Goal: Task Accomplishment & Management: Manage account settings

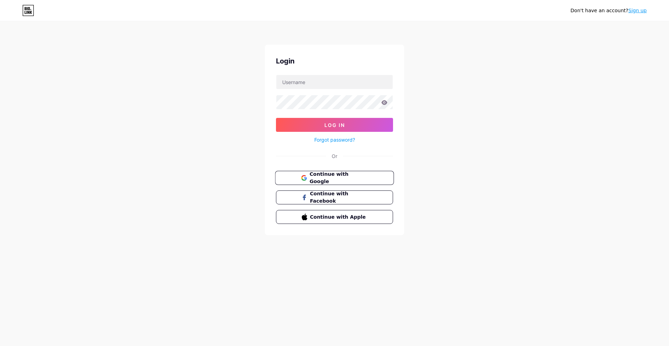
click at [354, 178] on span "Continue with Google" at bounding box center [338, 177] width 58 height 15
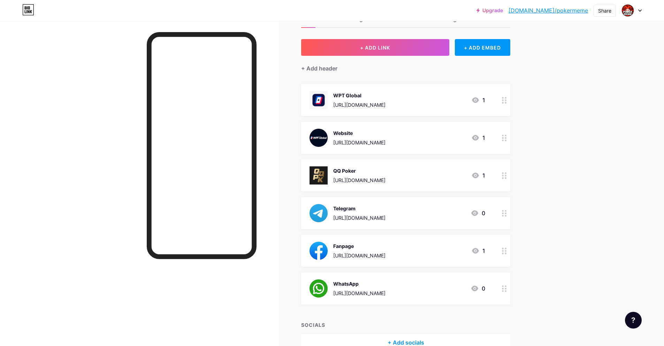
scroll to position [22, 0]
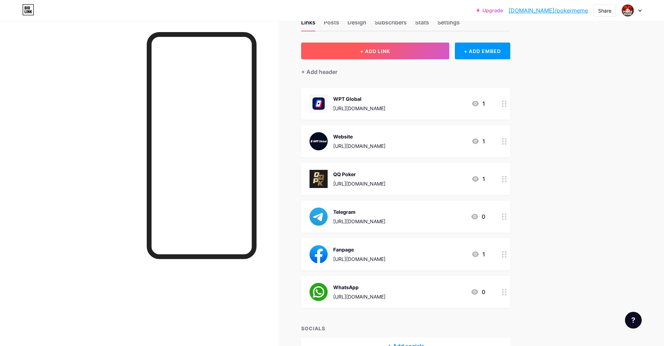
click at [393, 53] on button "+ ADD LINK" at bounding box center [375, 51] width 148 height 17
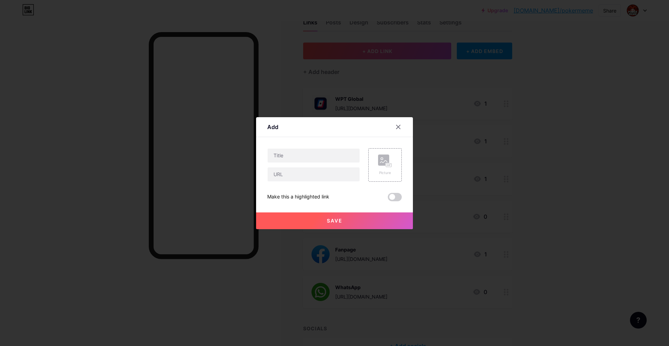
click at [401, 126] on div at bounding box center [398, 127] width 13 height 13
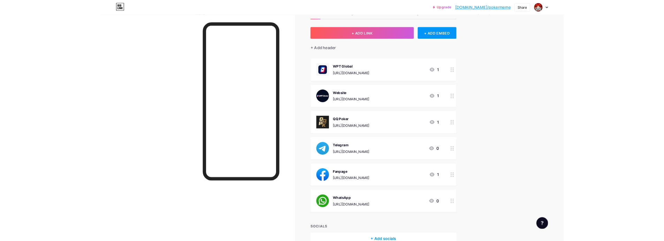
scroll to position [65, 0]
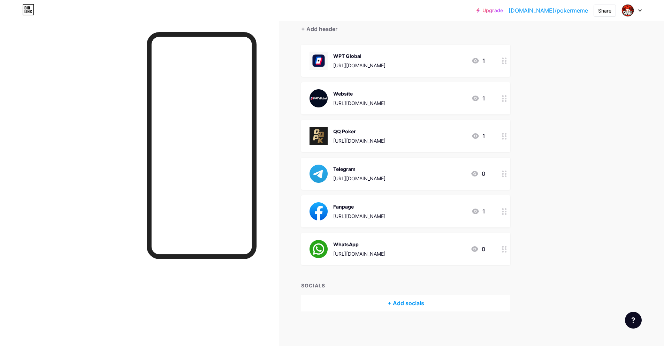
drag, startPoint x: 437, startPoint y: 175, endPoint x: 442, endPoint y: 167, distance: 9.5
click at [442, 167] on div "Telegram [URL][DOMAIN_NAME] 0" at bounding box center [397, 173] width 176 height 18
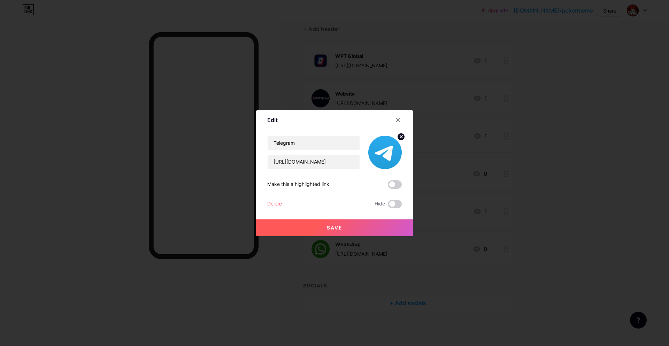
click at [403, 123] on div at bounding box center [398, 120] width 13 height 13
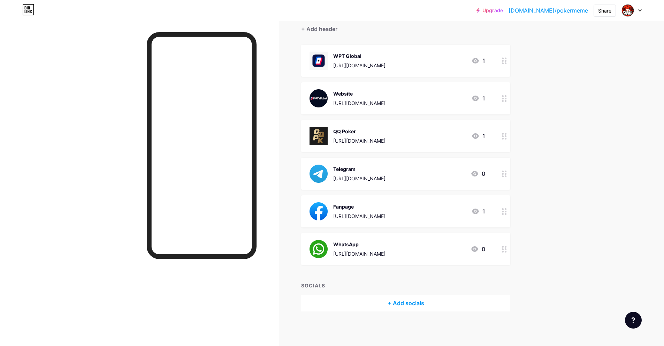
click at [510, 249] on div at bounding box center [504, 249] width 12 height 32
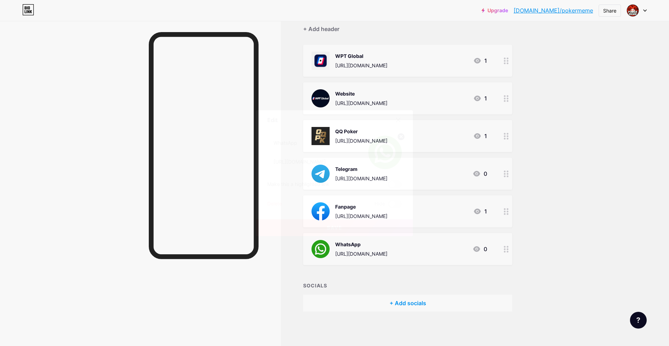
click at [401, 118] on div at bounding box center [398, 120] width 13 height 13
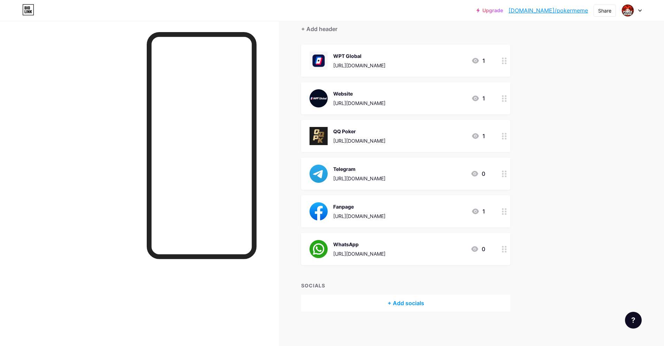
click at [507, 251] on icon at bounding box center [504, 249] width 5 height 7
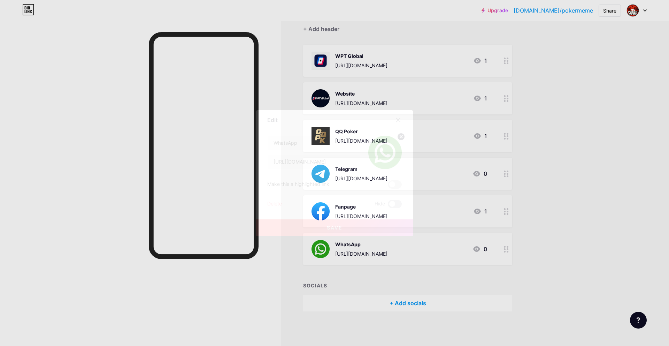
click at [392, 205] on span at bounding box center [395, 204] width 14 height 8
click at [388, 206] on input "checkbox" at bounding box center [388, 206] width 0 height 0
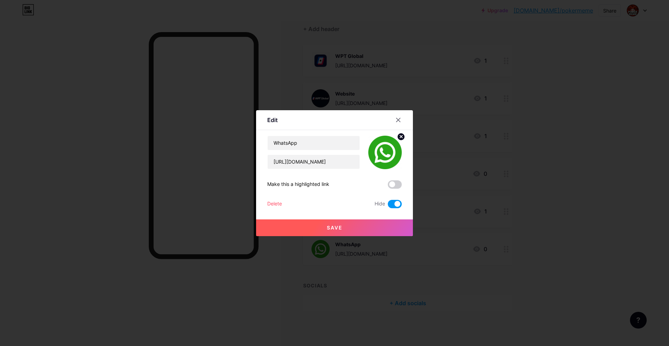
click at [334, 229] on span "Save" at bounding box center [335, 227] width 16 height 6
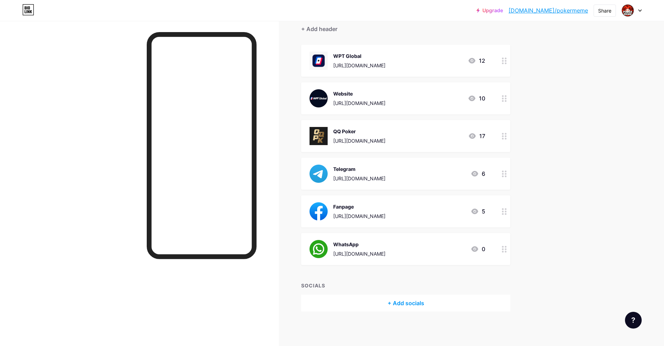
click at [504, 251] on circle at bounding box center [503, 252] width 2 height 2
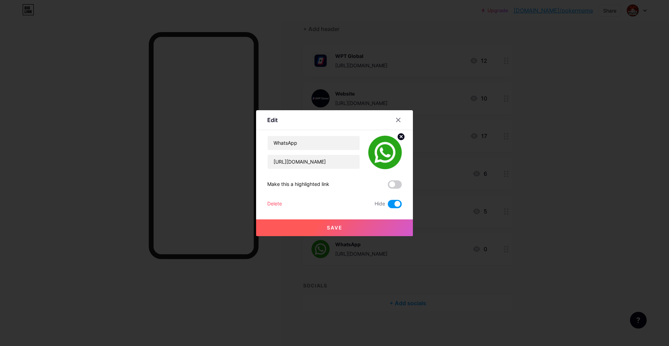
click at [398, 204] on span at bounding box center [395, 204] width 14 height 8
click at [388, 206] on input "checkbox" at bounding box center [388, 206] width 0 height 0
click at [359, 225] on button "Save" at bounding box center [334, 227] width 157 height 17
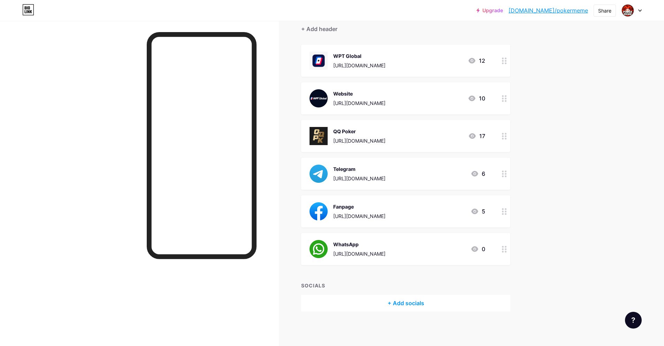
click at [504, 248] on circle at bounding box center [503, 249] width 2 height 2
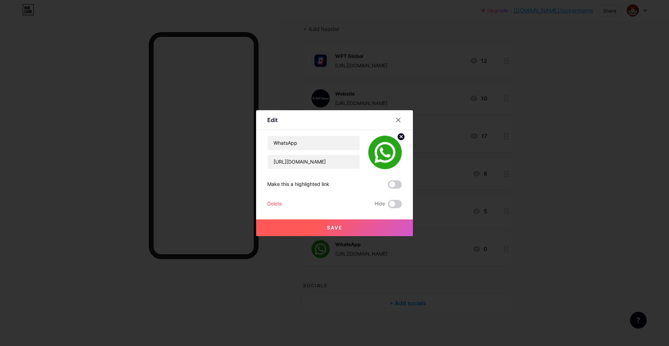
click at [545, 214] on div at bounding box center [334, 173] width 669 height 346
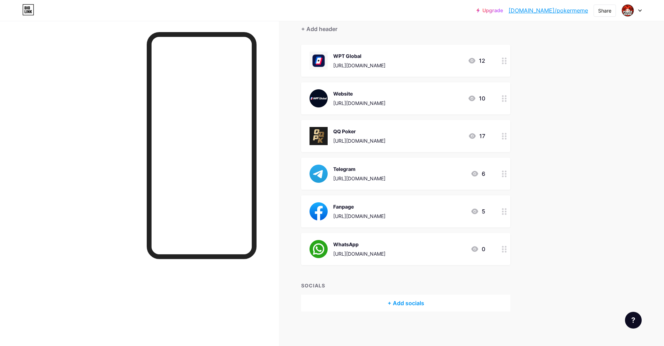
drag, startPoint x: 408, startPoint y: 247, endPoint x: 408, endPoint y: 243, distance: 4.2
click at [408, 243] on div "WhatsApp [URL][DOMAIN_NAME] 0" at bounding box center [397, 249] width 176 height 18
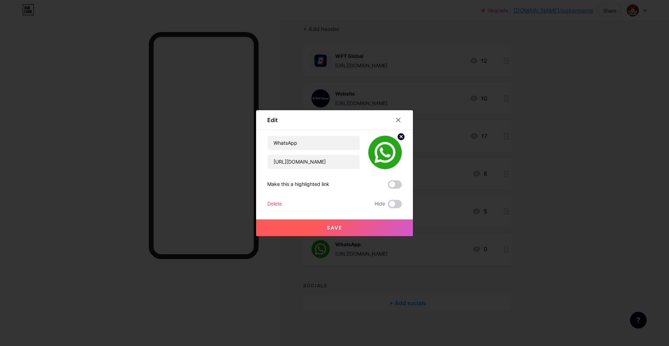
click at [400, 119] on div at bounding box center [398, 120] width 13 height 13
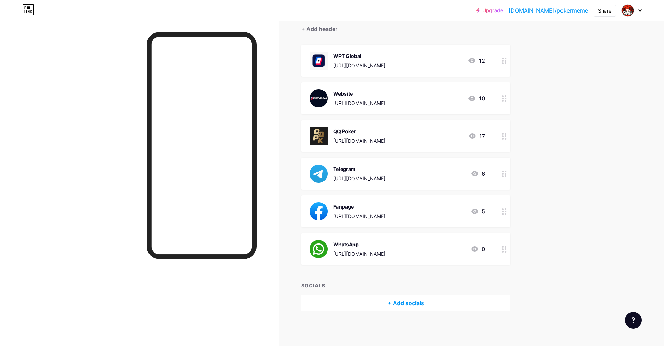
drag, startPoint x: 322, startPoint y: 172, endPoint x: 142, endPoint y: 30, distance: 229.5
click at [0, 0] on div "Upgrade [DOMAIN_NAME]/pokerm... [DOMAIN_NAME]/pokermeme Share Switch accounts P…" at bounding box center [332, 140] width 664 height 411
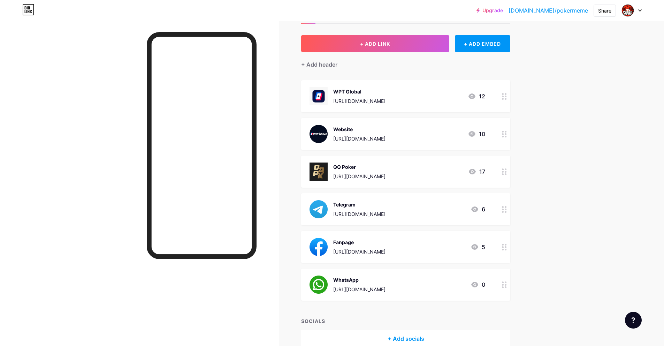
scroll to position [0, 0]
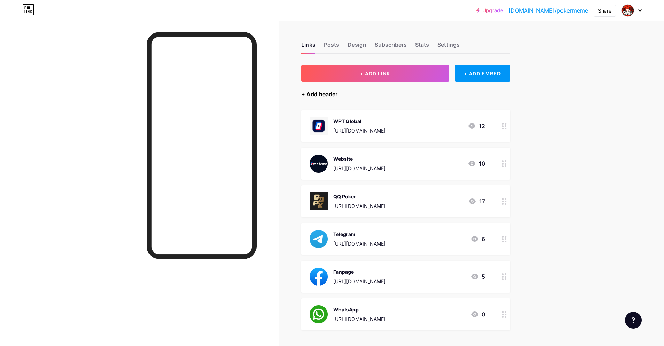
click at [328, 94] on div "+ Add header" at bounding box center [319, 94] width 36 height 8
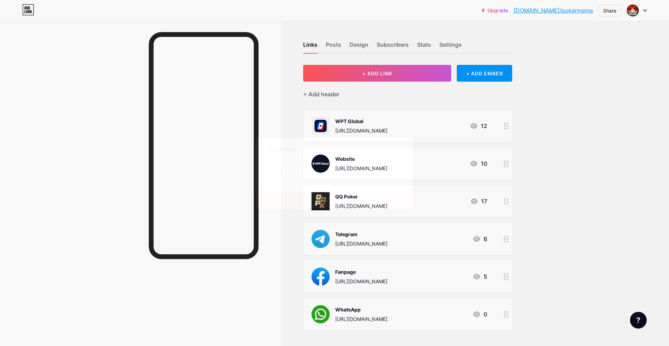
click at [314, 172] on input "text" at bounding box center [335, 173] width 134 height 14
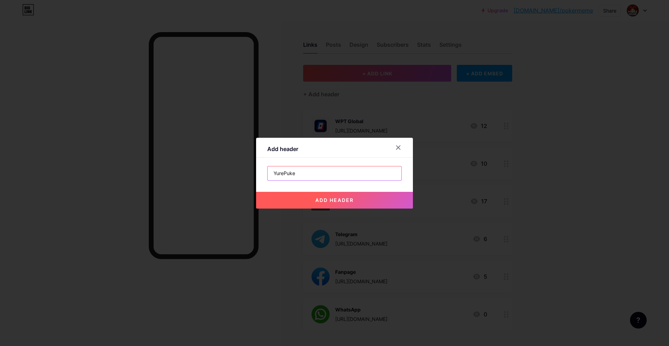
type input "YurePuke"
click at [313, 187] on div "add header" at bounding box center [334, 194] width 157 height 28
click at [400, 147] on icon at bounding box center [398, 148] width 6 height 6
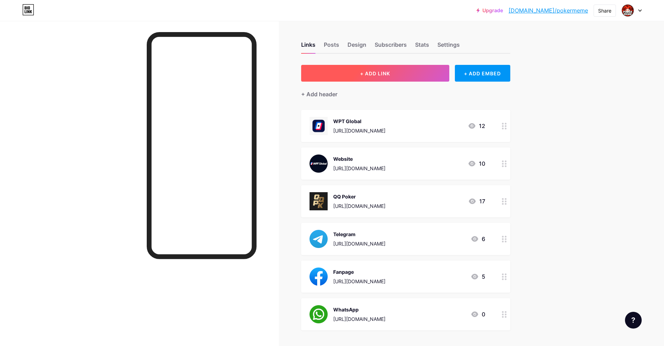
click at [389, 72] on span "+ ADD LINK" at bounding box center [375, 73] width 30 height 6
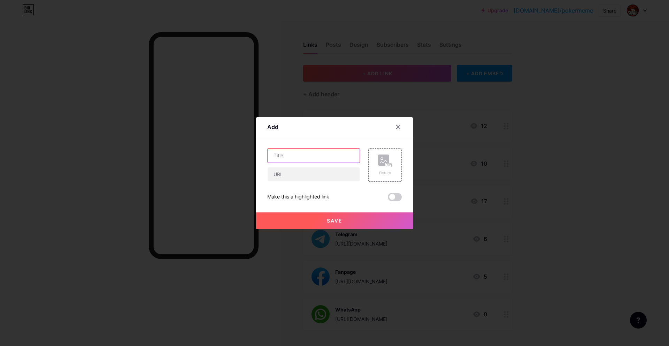
click at [293, 156] on input "text" at bounding box center [314, 155] width 92 height 14
type input "H"
type input "YurePuke"
click at [308, 175] on input "text" at bounding box center [314, 174] width 92 height 14
paste input "[URL][DOMAIN_NAME]"
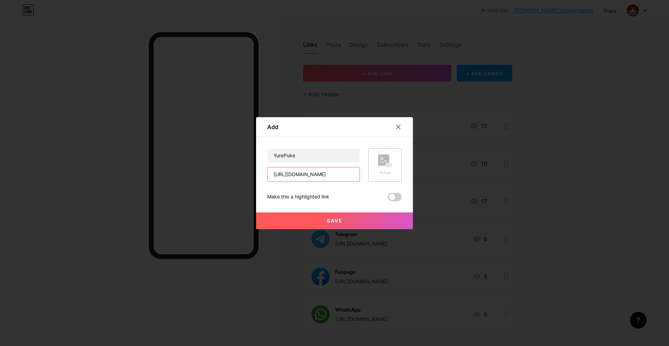
type input "[URL][DOMAIN_NAME]"
click at [386, 160] on icon at bounding box center [383, 161] width 7 height 2
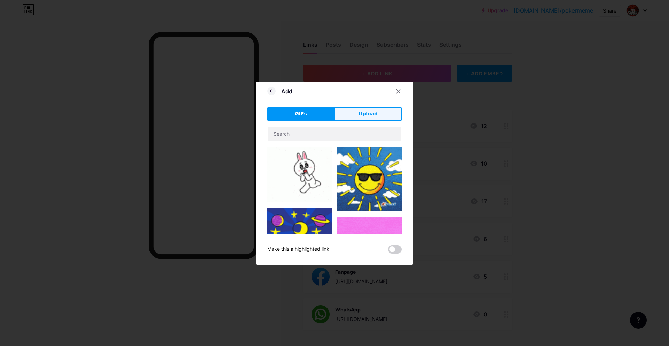
click at [364, 116] on span "Upload" at bounding box center [368, 113] width 19 height 7
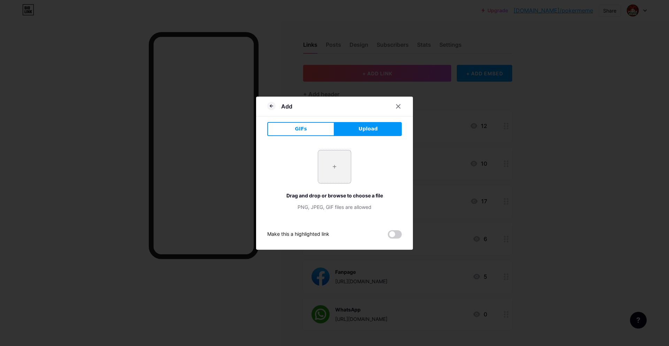
click at [333, 171] on input "file" at bounding box center [334, 166] width 33 height 33
type input "C:\fakepath\logo.png"
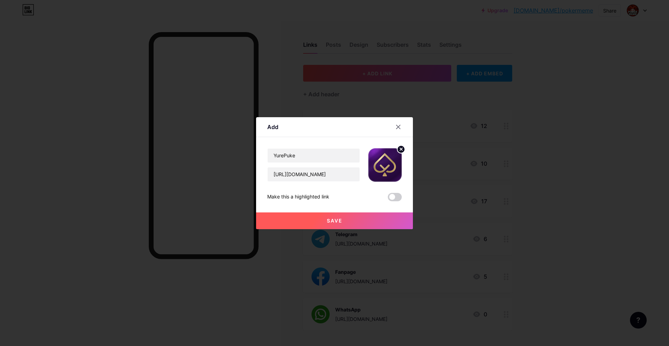
click at [339, 223] on button "Save" at bounding box center [334, 220] width 157 height 17
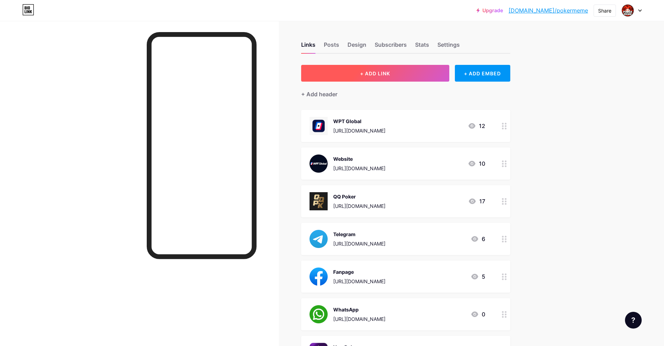
click at [380, 77] on button "+ ADD LINK" at bounding box center [375, 73] width 148 height 17
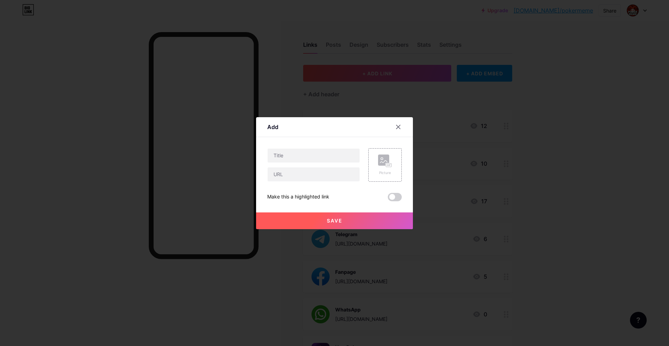
drag, startPoint x: 397, startPoint y: 127, endPoint x: 406, endPoint y: 117, distance: 13.1
click at [397, 127] on icon at bounding box center [399, 127] width 4 height 4
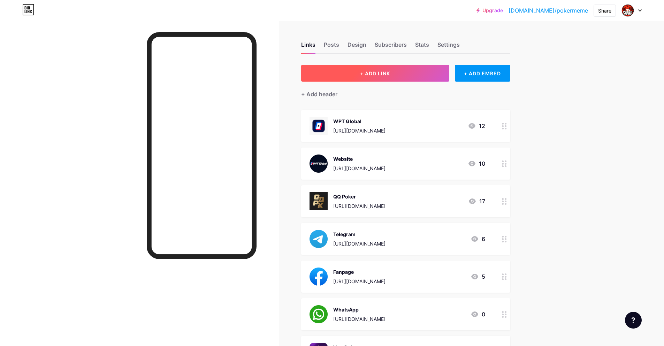
click at [398, 73] on button "+ ADD LINK" at bounding box center [375, 73] width 148 height 17
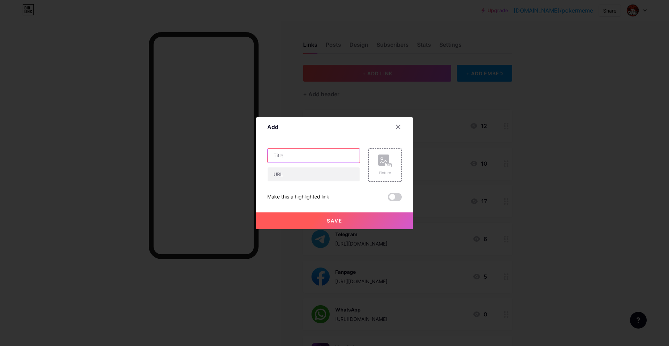
click at [310, 158] on input "text" at bounding box center [314, 155] width 92 height 14
click at [399, 247] on div at bounding box center [334, 173] width 669 height 346
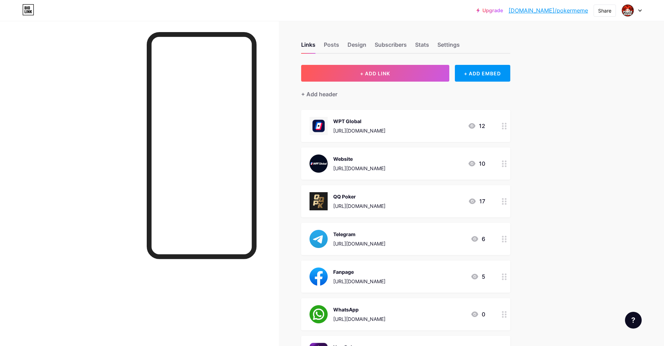
drag, startPoint x: 402, startPoint y: 242, endPoint x: 336, endPoint y: 245, distance: 66.6
click at [336, 245] on div "Telegram [URL][DOMAIN_NAME] 6" at bounding box center [397, 239] width 176 height 18
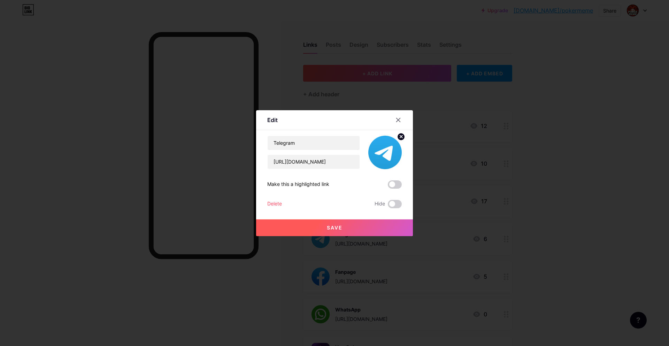
copy div "[URL][DOMAIN_NAME]"
click at [398, 118] on icon at bounding box center [398, 120] width 6 height 6
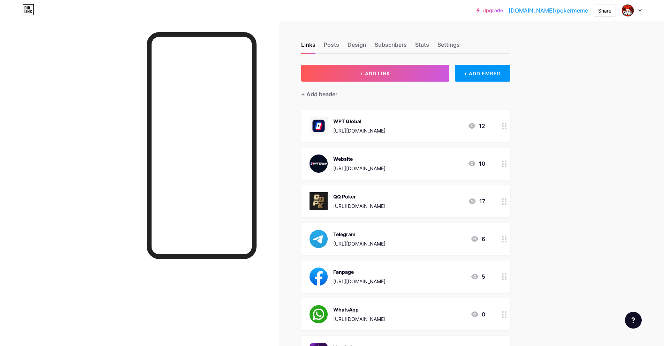
click at [385, 243] on div "[URL][DOMAIN_NAME]" at bounding box center [359, 243] width 52 height 7
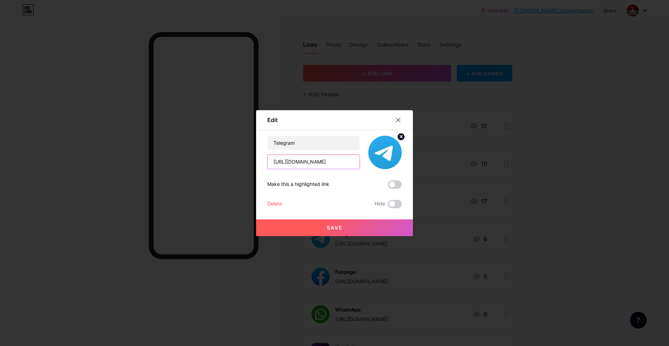
drag, startPoint x: 344, startPoint y: 162, endPoint x: 250, endPoint y: 153, distance: 94.2
click at [250, 153] on div "Edit Content YouTube Play YouTube video without leaving your page. ADD Vimeo Pl…" at bounding box center [334, 173] width 669 height 346
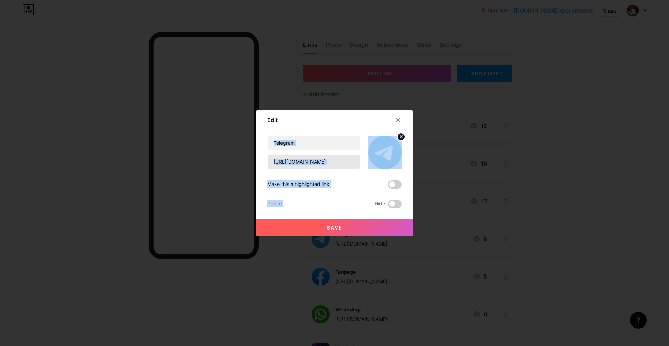
drag, startPoint x: 400, startPoint y: 118, endPoint x: 358, endPoint y: 161, distance: 60.6
click at [337, 201] on div "Edit Content YouTube Play YouTube video without leaving your page. ADD Vimeo Pl…" at bounding box center [334, 173] width 157 height 126
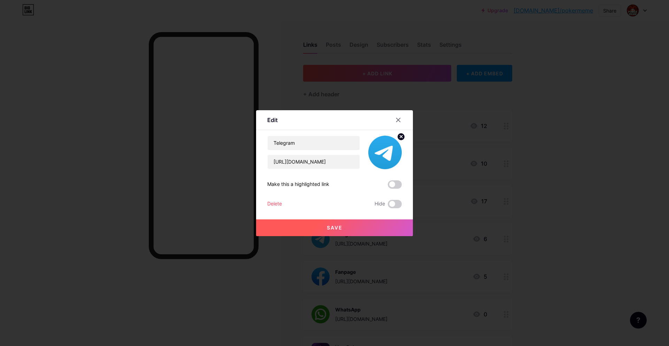
click at [399, 119] on icon at bounding box center [399, 120] width 4 height 4
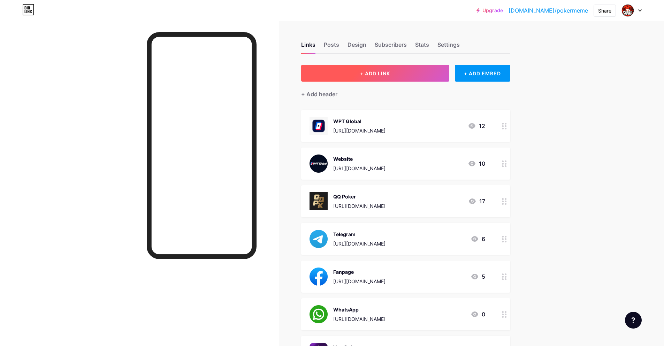
click at [376, 73] on span "+ ADD LINK" at bounding box center [375, 73] width 30 height 6
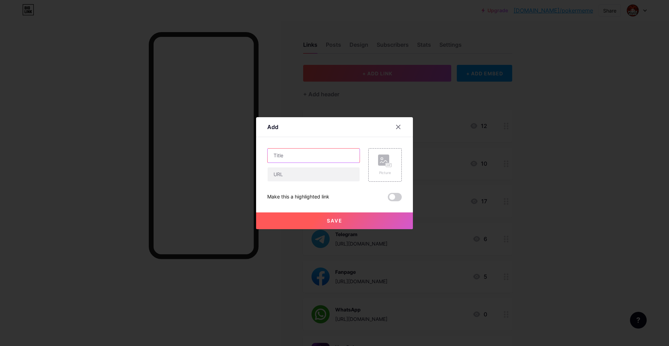
click at [309, 157] on input "text" at bounding box center [314, 155] width 92 height 14
paste input "[URL][DOMAIN_NAME]"
type input "[URL][DOMAIN_NAME]"
click at [288, 176] on input "text" at bounding box center [314, 174] width 92 height 14
drag, startPoint x: 290, startPoint y: 155, endPoint x: 216, endPoint y: 154, distance: 73.2
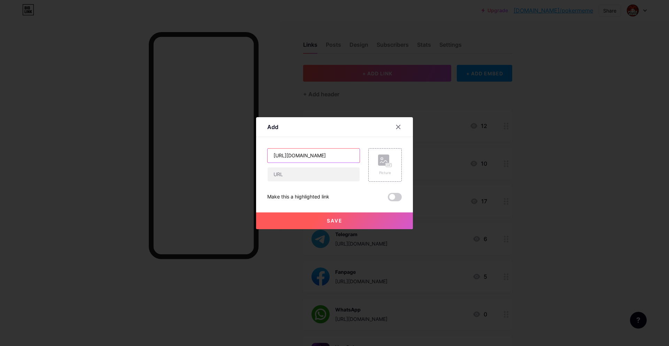
click at [216, 154] on div "Add Content YouTube Play YouTube video without leaving your page. ADD Vimeo Pla…" at bounding box center [334, 173] width 669 height 346
drag, startPoint x: 302, startPoint y: 174, endPoint x: 305, endPoint y: 169, distance: 5.8
click at [302, 174] on input "text" at bounding box center [314, 174] width 92 height 14
paste input "[URL][DOMAIN_NAME]"
type input "[URL][DOMAIN_NAME]"
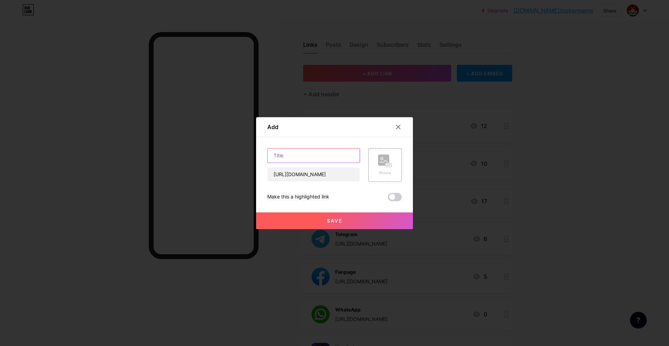
click at [309, 157] on input "text" at bounding box center [314, 155] width 92 height 14
type input "Telegram"
click at [381, 163] on rect at bounding box center [383, 159] width 11 height 11
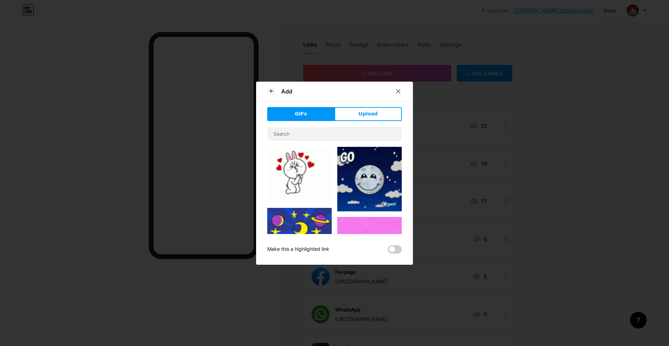
click at [360, 115] on span "Upload" at bounding box center [368, 113] width 19 height 7
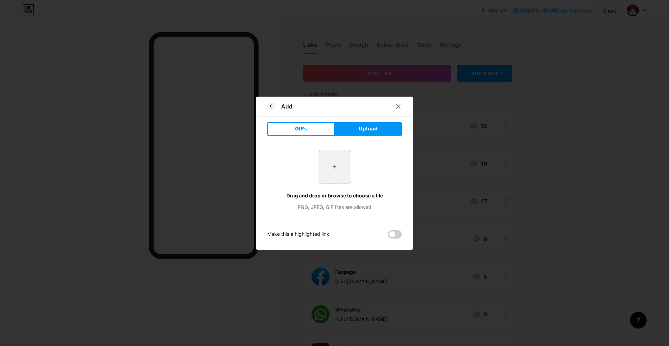
click at [334, 168] on input "file" at bounding box center [334, 166] width 33 height 33
type input "C:\fakepath\AT4c71mYIbNKZhug6R66qoUlDamDVNkG.png"
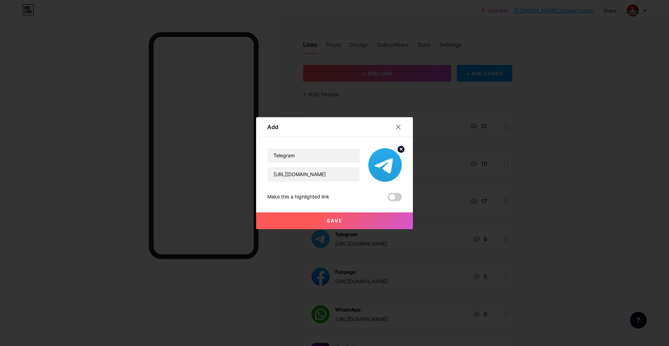
click at [332, 218] on span "Save" at bounding box center [335, 220] width 16 height 6
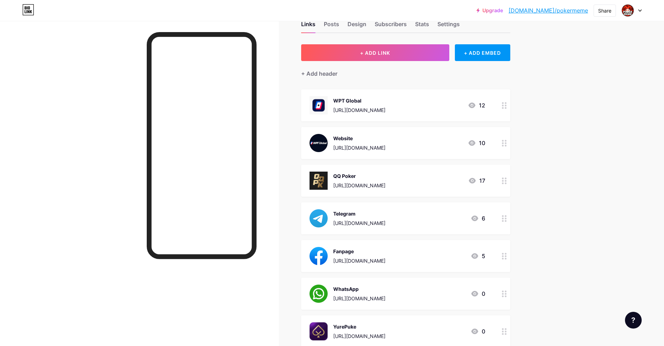
scroll to position [78, 0]
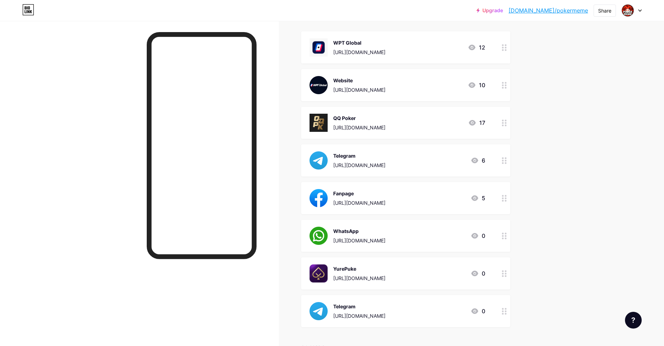
click at [504, 160] on circle at bounding box center [503, 161] width 2 height 2
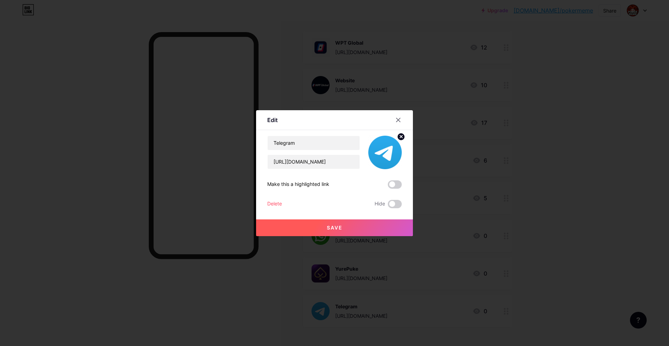
click at [281, 202] on div "Delete" at bounding box center [274, 204] width 15 height 8
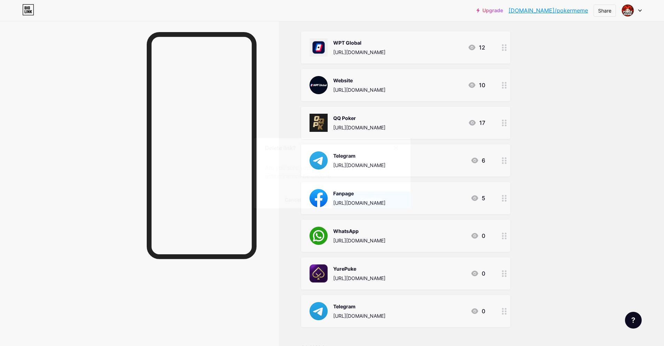
click at [372, 203] on span "Confirm" at bounding box center [371, 199] width 22 height 7
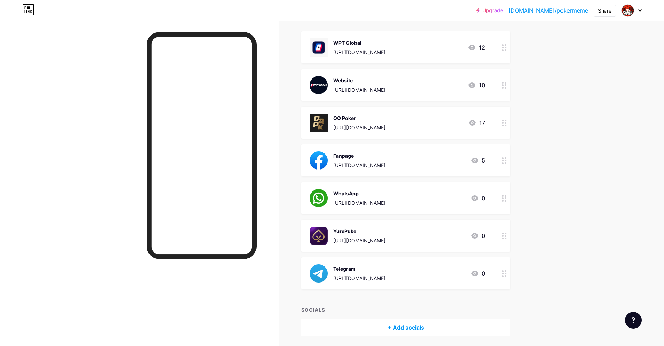
drag, startPoint x: 443, startPoint y: 126, endPoint x: 335, endPoint y: 129, distance: 108.4
click at [335, 129] on div "QQ Poker [URL][DOMAIN_NAME] 17" at bounding box center [397, 123] width 176 height 18
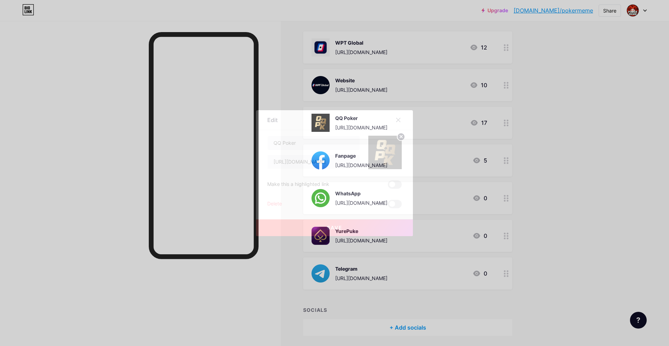
copy div "[URL][DOMAIN_NAME]"
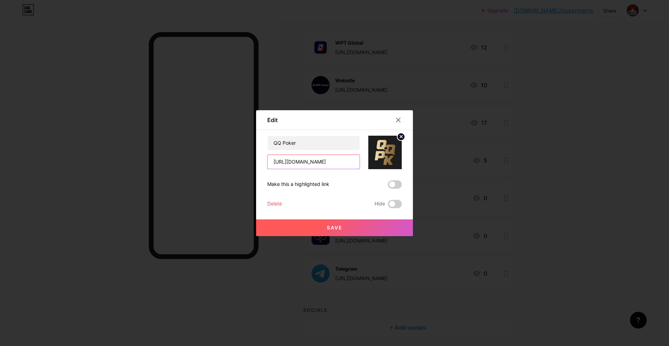
click at [326, 159] on input "[URL][DOMAIN_NAME]" at bounding box center [314, 162] width 92 height 14
click at [400, 121] on icon at bounding box center [399, 120] width 4 height 4
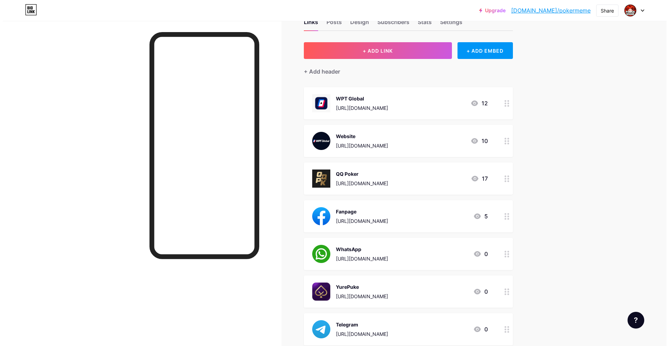
scroll to position [9, 0]
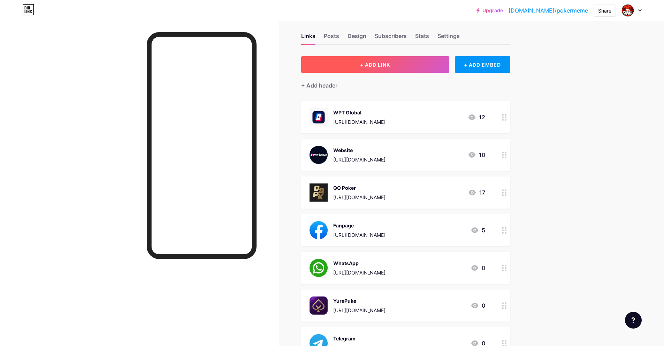
click at [401, 69] on button "+ ADD LINK" at bounding box center [375, 64] width 148 height 17
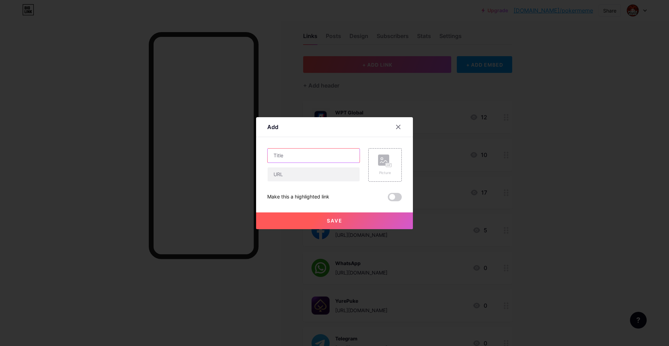
click at [316, 155] on input "text" at bounding box center [314, 155] width 92 height 14
type input "QQ Poker"
click at [296, 175] on input "text" at bounding box center [314, 174] width 92 height 14
paste input "[URL][DOMAIN_NAME]"
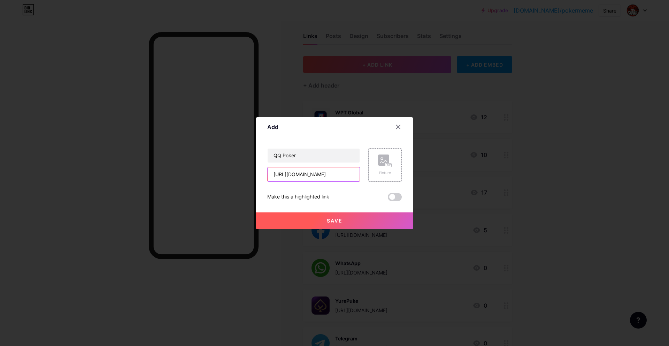
type input "[URL][DOMAIN_NAME]"
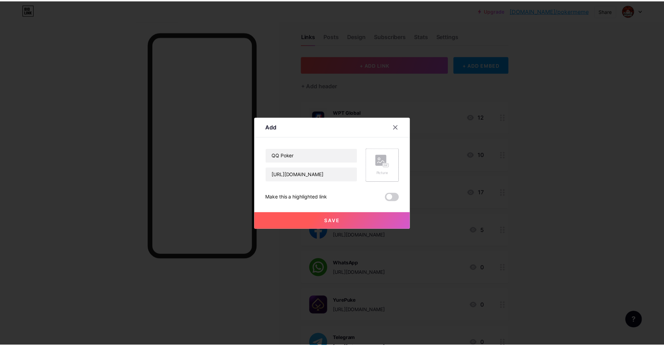
scroll to position [0, 0]
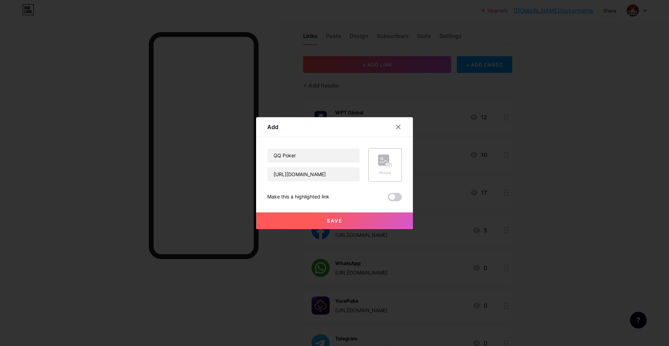
click at [390, 161] on icon at bounding box center [385, 160] width 14 height 13
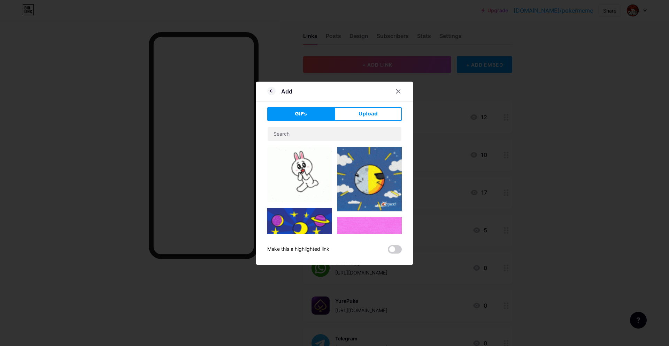
click at [271, 93] on icon at bounding box center [271, 91] width 8 height 8
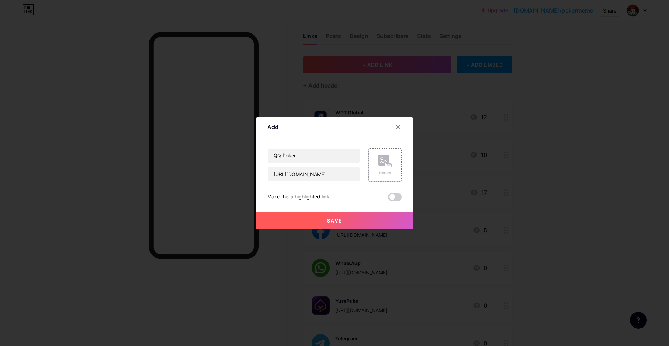
click at [386, 163] on rect at bounding box center [389, 164] width 6 height 3
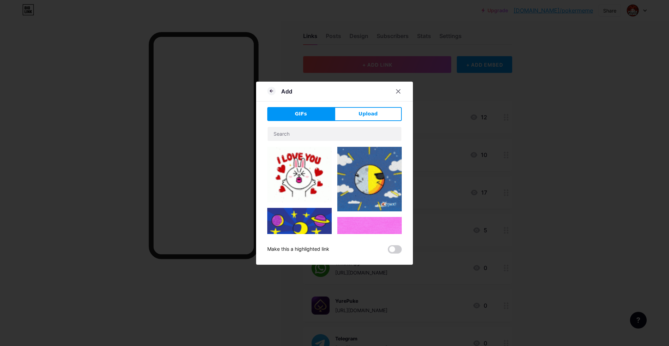
click at [376, 109] on button "Upload" at bounding box center [368, 114] width 67 height 14
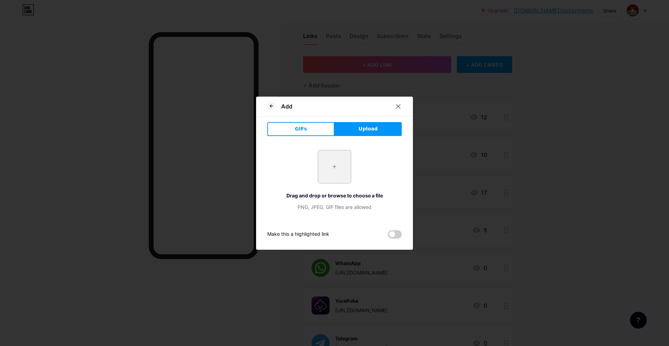
click at [341, 163] on input "file" at bounding box center [334, 166] width 33 height 33
type input "C:\fakepath\5GaavXu3lUdVeSoRclFUxcgcl2cxSuFc.png"
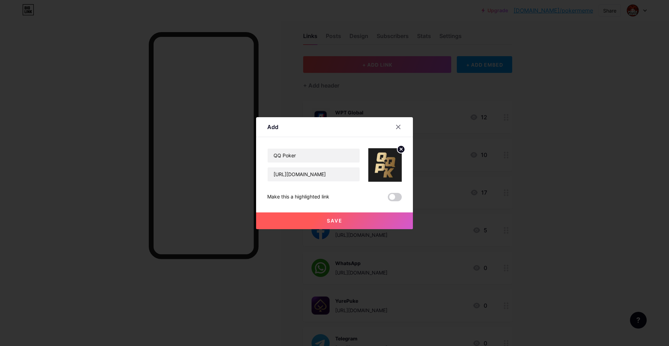
click at [332, 221] on span "Save" at bounding box center [335, 220] width 16 height 6
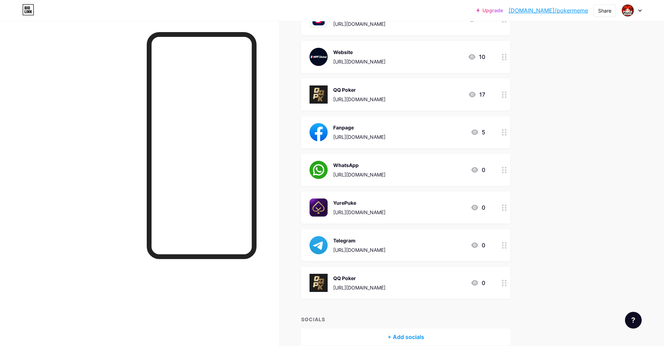
scroll to position [107, 0]
click at [504, 171] on circle at bounding box center [503, 172] width 2 height 2
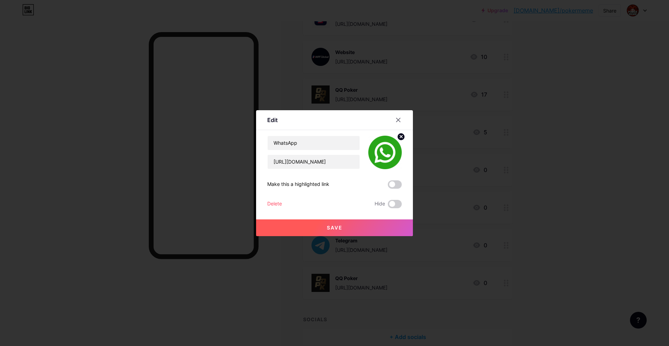
click at [276, 203] on div "Delete" at bounding box center [274, 204] width 15 height 8
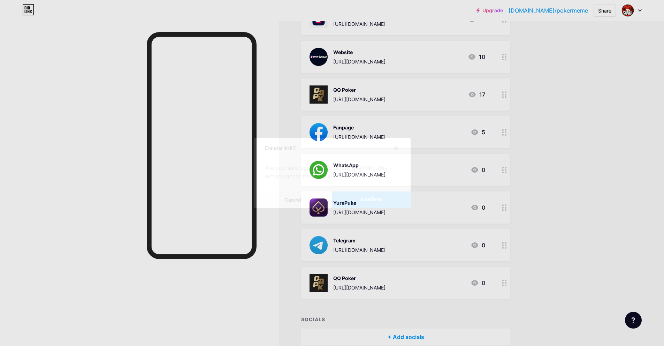
click at [382, 202] on span "Confirm" at bounding box center [371, 199] width 22 height 7
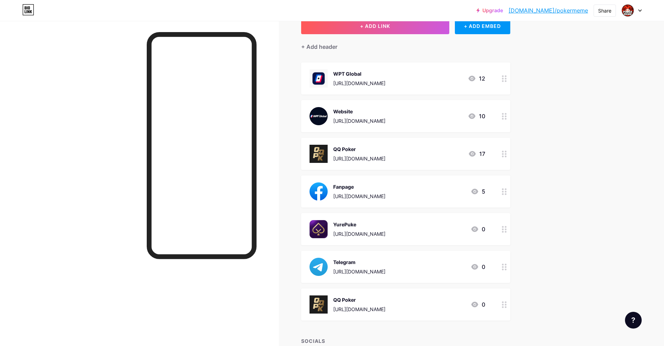
scroll to position [55, 0]
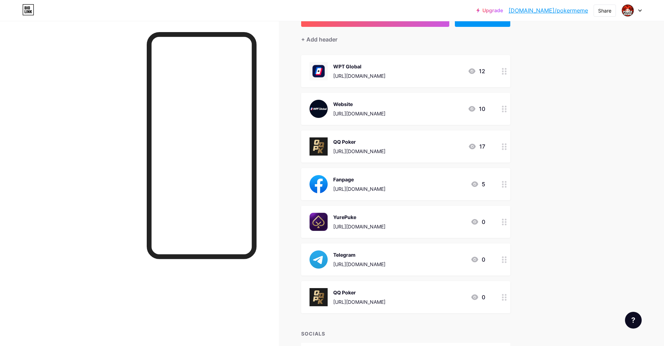
drag, startPoint x: 370, startPoint y: 260, endPoint x: 427, endPoint y: 249, distance: 57.8
click at [427, 249] on div "Telegram [URL][DOMAIN_NAME] 0" at bounding box center [405, 259] width 209 height 32
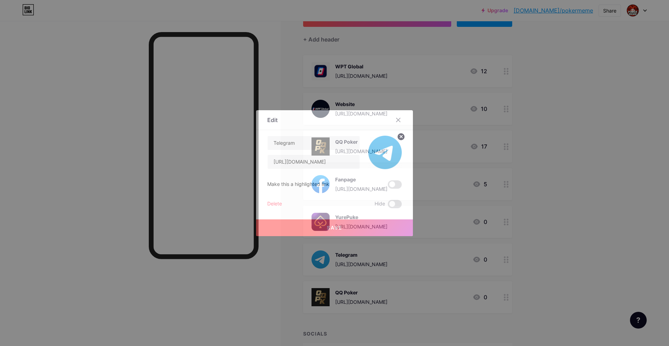
click at [601, 220] on div at bounding box center [334, 173] width 669 height 346
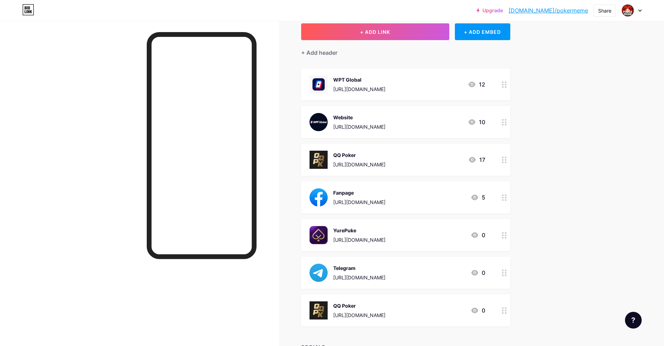
scroll to position [59, 0]
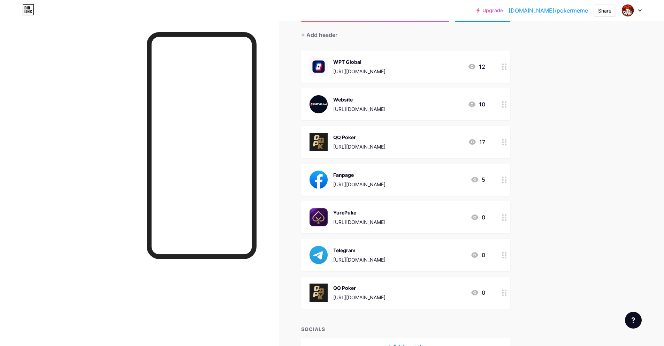
click at [504, 141] on circle at bounding box center [503, 142] width 2 height 2
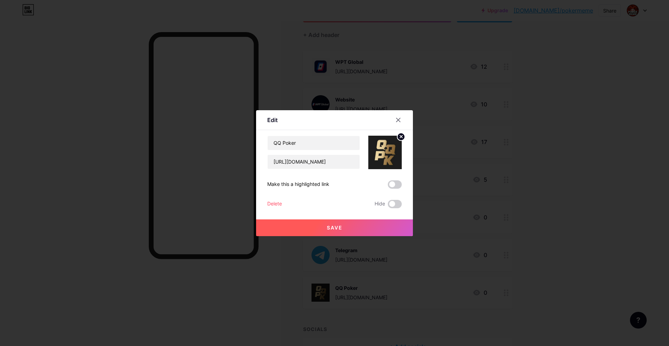
click at [277, 201] on div "Delete" at bounding box center [274, 204] width 15 height 8
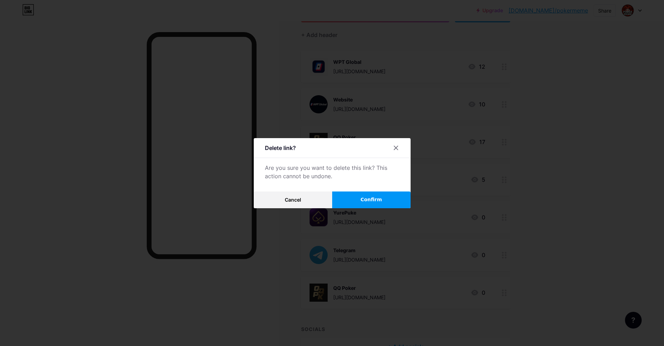
click at [372, 200] on span "Confirm" at bounding box center [371, 199] width 22 height 7
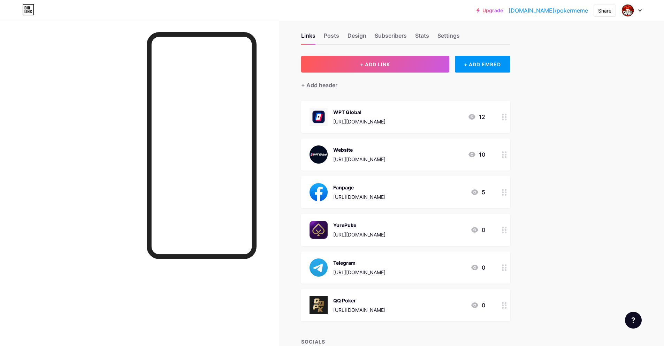
scroll to position [0, 0]
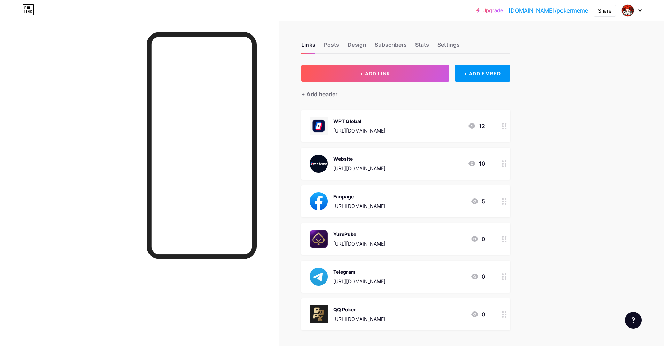
drag, startPoint x: 402, startPoint y: 279, endPoint x: 336, endPoint y: 280, distance: 66.2
click at [336, 280] on div "Telegram [URL][DOMAIN_NAME] 0" at bounding box center [397, 276] width 176 height 18
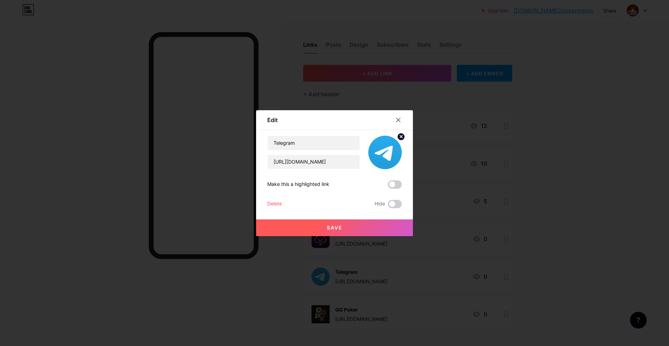
copy div "[URL][DOMAIN_NAME]"
click at [338, 164] on input "[URL][DOMAIN_NAME]" at bounding box center [314, 162] width 92 height 14
click at [397, 120] on icon at bounding box center [398, 120] width 6 height 6
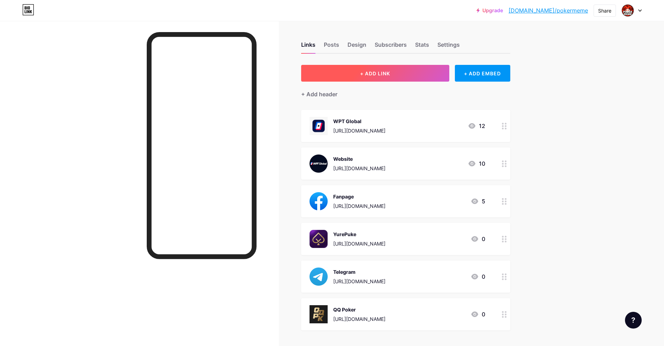
click at [397, 80] on button "+ ADD LINK" at bounding box center [375, 73] width 148 height 17
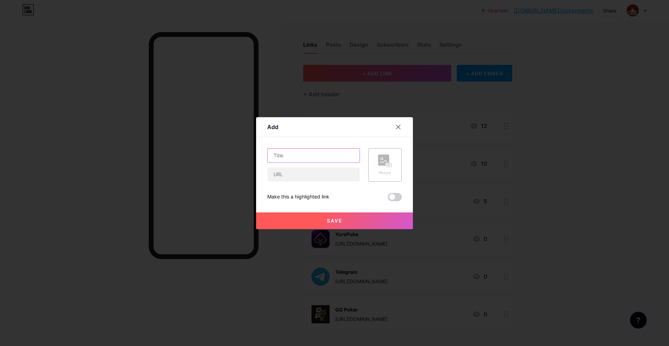
click at [310, 154] on input "text" at bounding box center [314, 155] width 92 height 14
type input "Telegram"
click at [305, 175] on input "text" at bounding box center [314, 174] width 92 height 14
paste input "[URL][DOMAIN_NAME]"
type input "[URL][DOMAIN_NAME]"
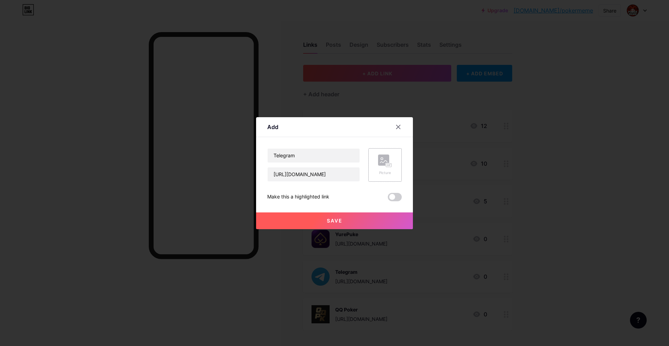
click at [383, 163] on rect at bounding box center [383, 159] width 11 height 11
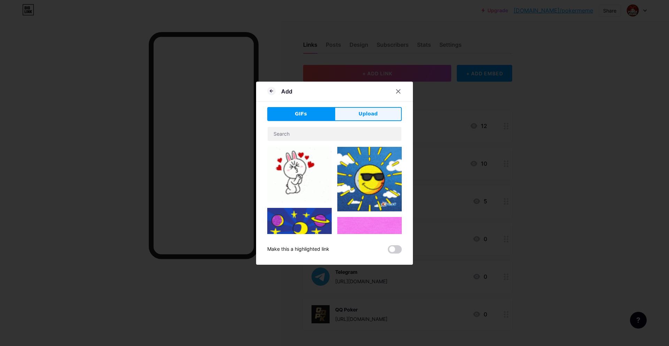
click at [358, 115] on button "Upload" at bounding box center [368, 114] width 67 height 14
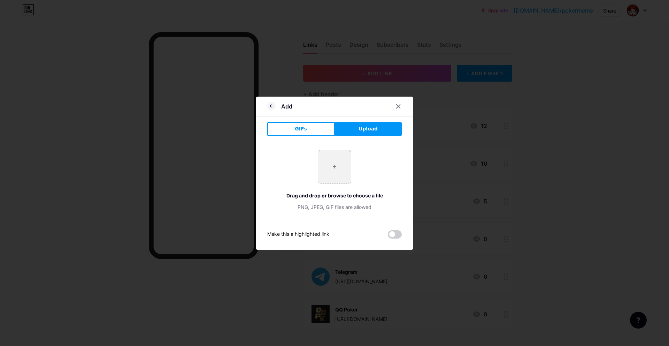
click at [332, 170] on input "file" at bounding box center [334, 166] width 33 height 33
type input "C:\fakepath\AT4c71mYIbNKZhug6R66qoUlDamDVNkG.png"
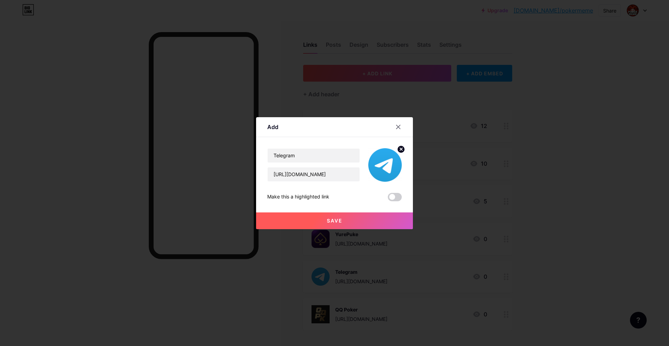
click at [324, 223] on button "Save" at bounding box center [334, 220] width 157 height 17
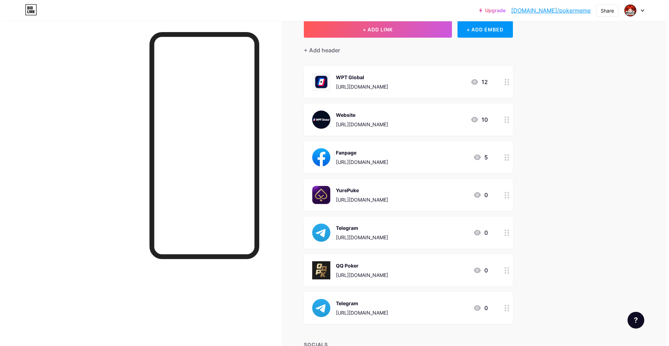
scroll to position [45, 0]
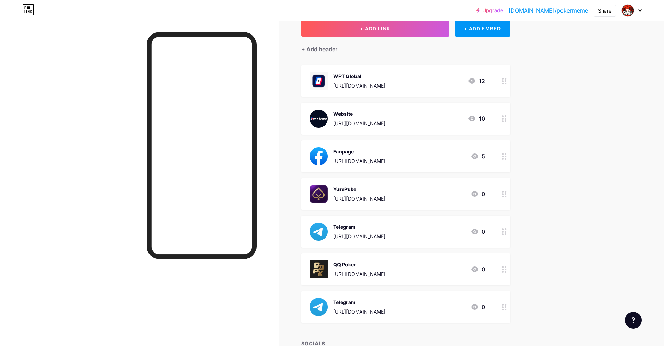
drag, startPoint x: 437, startPoint y: 160, endPoint x: 334, endPoint y: 161, distance: 103.2
click at [334, 161] on div "Fanpage [URL][DOMAIN_NAME] 5" at bounding box center [397, 156] width 176 height 18
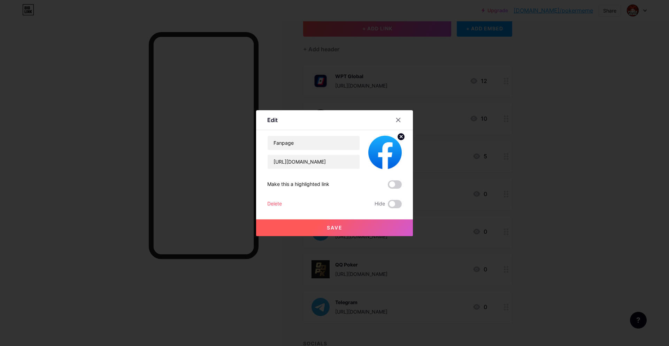
drag, startPoint x: 347, startPoint y: 154, endPoint x: 342, endPoint y: 161, distance: 8.9
click at [346, 154] on div "Fanpage [URL][DOMAIN_NAME]" at bounding box center [313, 152] width 93 height 33
click at [341, 162] on input "[URL][DOMAIN_NAME]" at bounding box center [314, 162] width 92 height 14
click at [397, 118] on icon at bounding box center [399, 120] width 4 height 4
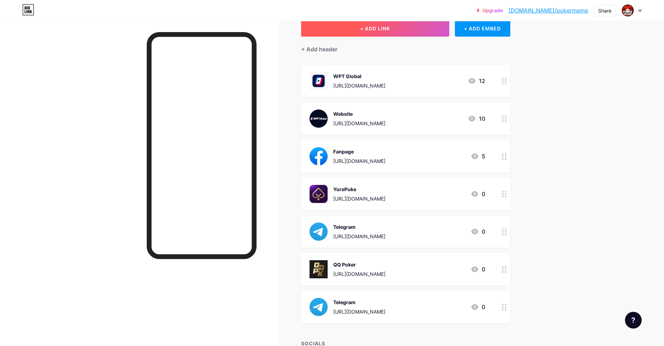
click at [390, 31] on span "+ ADD LINK" at bounding box center [375, 28] width 30 height 6
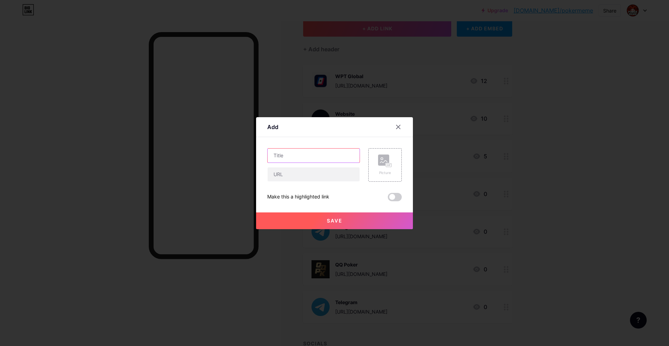
click at [321, 152] on input "text" at bounding box center [314, 155] width 92 height 14
type input "Fanpage"
click at [316, 174] on input "text" at bounding box center [314, 174] width 92 height 14
paste input "[URL][DOMAIN_NAME]"
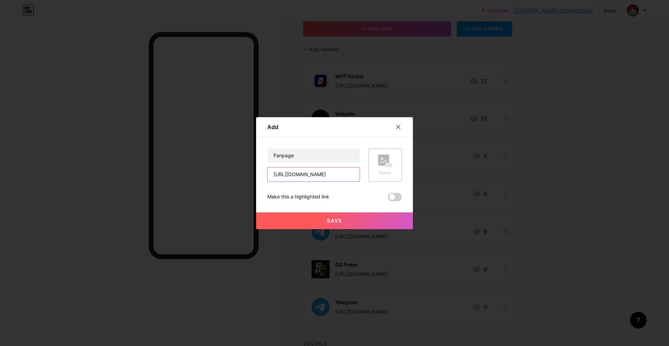
type input "[URL][DOMAIN_NAME]"
click at [381, 158] on circle at bounding box center [382, 159] width 2 height 2
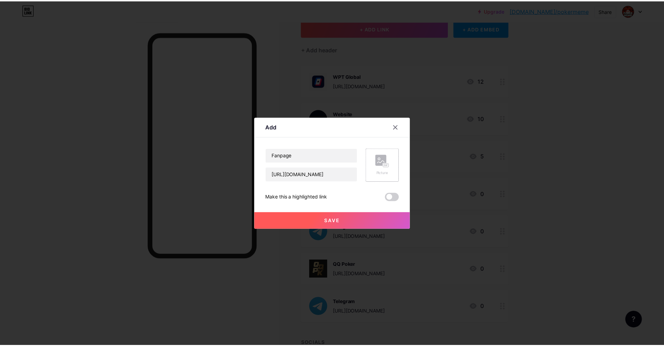
scroll to position [0, 0]
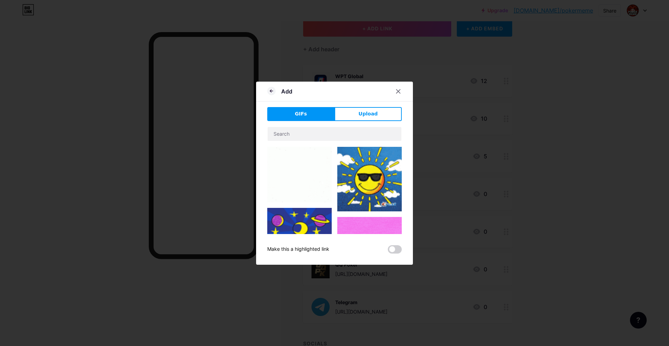
click at [374, 117] on span "Upload" at bounding box center [368, 113] width 19 height 7
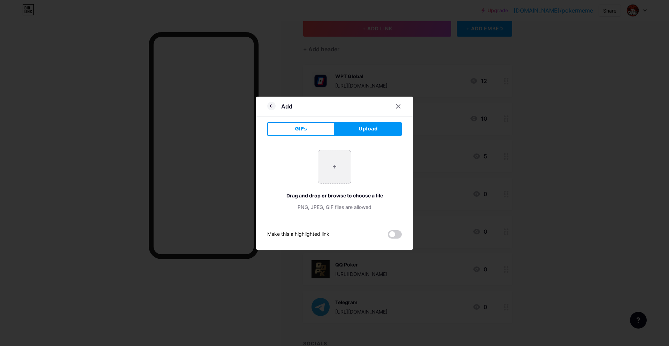
click at [330, 166] on input "file" at bounding box center [334, 166] width 33 height 33
type input "C:\fakepath\kzOLNZc5vGFT9UDeI9XUQcL1tSQYJC1c.png"
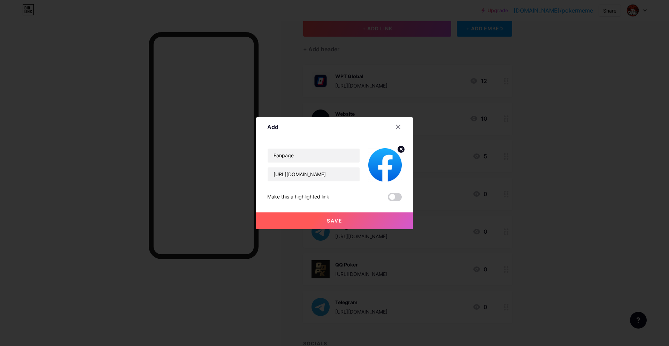
click at [341, 218] on span "Save" at bounding box center [335, 220] width 16 height 6
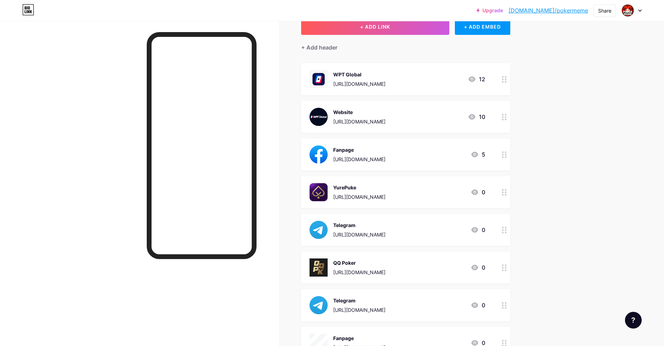
scroll to position [86, 0]
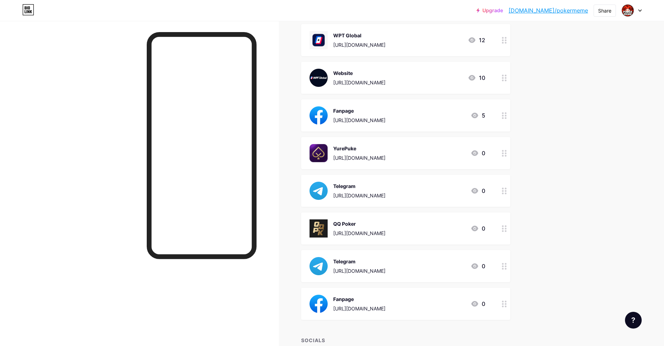
click at [504, 117] on circle at bounding box center [503, 118] width 2 height 2
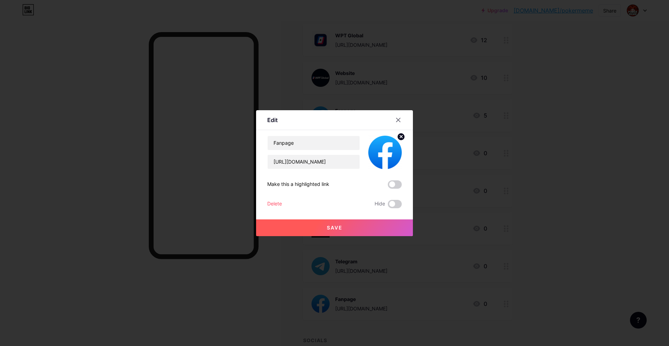
click at [276, 201] on div "Delete" at bounding box center [274, 204] width 15 height 8
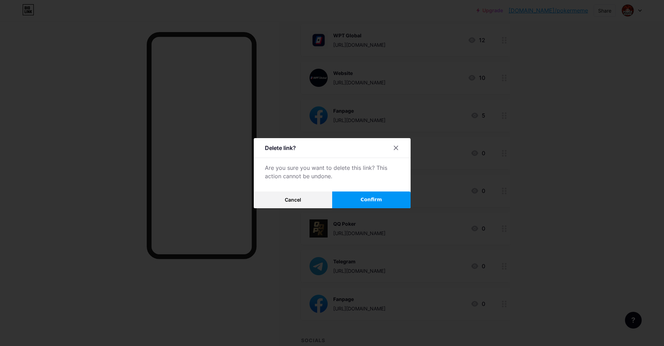
click at [387, 199] on button "Confirm" at bounding box center [371, 199] width 78 height 17
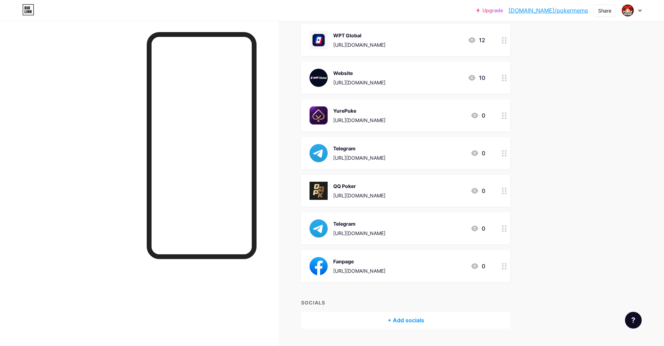
click at [509, 154] on div at bounding box center [504, 153] width 12 height 32
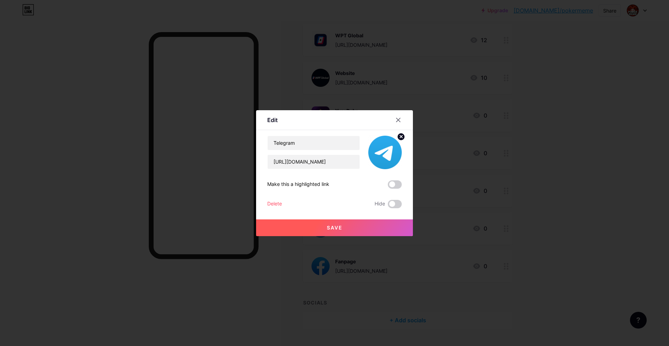
click at [271, 200] on div "Delete" at bounding box center [274, 204] width 15 height 8
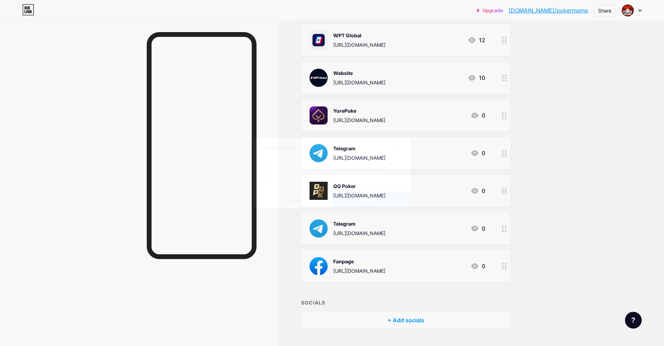
click at [372, 200] on span "Confirm" at bounding box center [371, 199] width 22 height 7
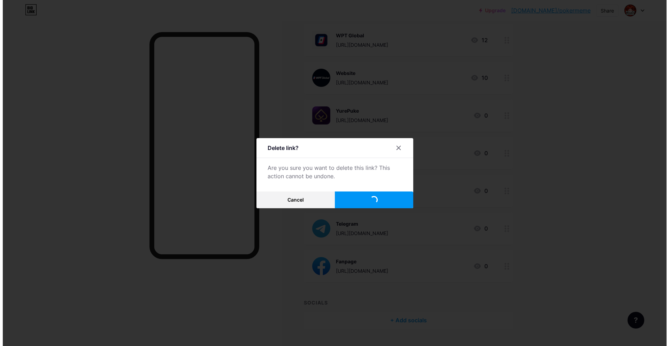
scroll to position [65, 0]
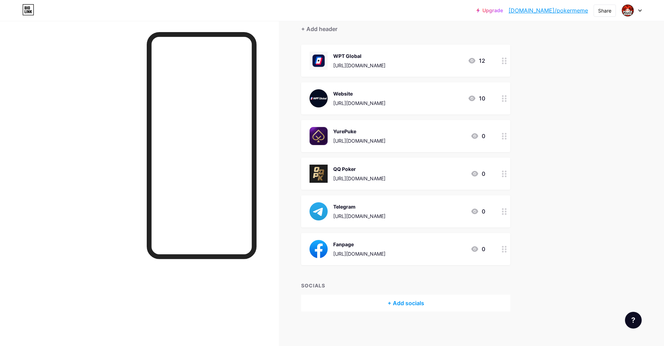
click at [506, 62] on circle at bounding box center [506, 63] width 2 height 2
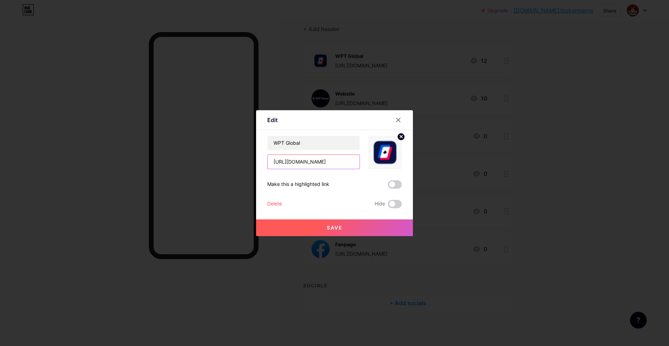
click at [326, 164] on input "[URL][DOMAIN_NAME]" at bounding box center [314, 162] width 92 height 14
paste input "[DOMAIN_NAME][URL]"
drag, startPoint x: 312, startPoint y: 159, endPoint x: 188, endPoint y: 160, distance: 123.7
click at [188, 160] on div "Edit Content YouTube Play YouTube video without leaving your page. ADD Vimeo Pl…" at bounding box center [334, 173] width 669 height 346
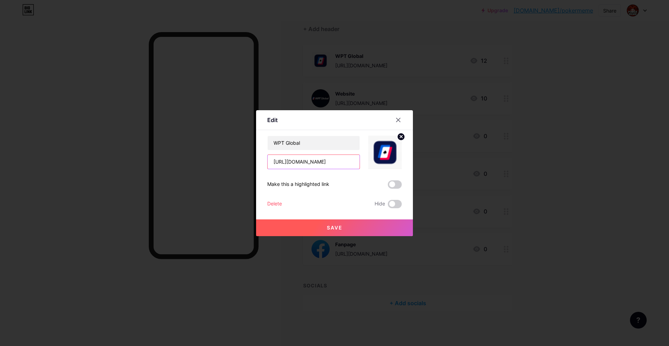
drag, startPoint x: 325, startPoint y: 162, endPoint x: 120, endPoint y: 160, distance: 205.6
click at [125, 160] on div "Edit Content YouTube Play YouTube video without leaving your page. ADD Vimeo Pl…" at bounding box center [334, 173] width 669 height 346
type input "[URL][DOMAIN_NAME]"
click at [400, 120] on icon at bounding box center [398, 120] width 6 height 6
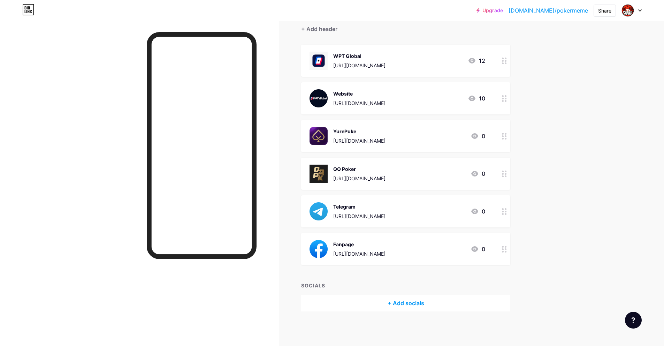
click at [508, 64] on div at bounding box center [504, 61] width 12 height 32
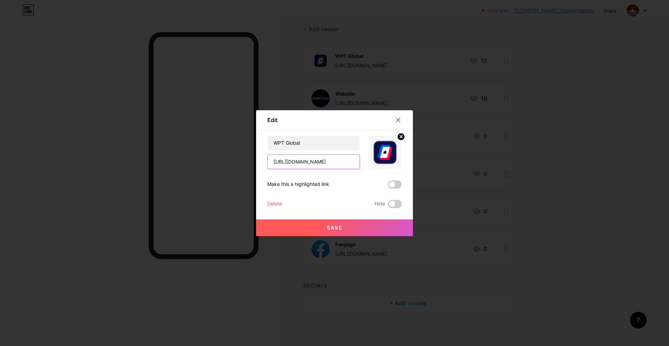
click at [325, 165] on input "[URL][DOMAIN_NAME]" at bounding box center [314, 162] width 92 height 14
paste input "32B61C"
type input "[URL][DOMAIN_NAME]"
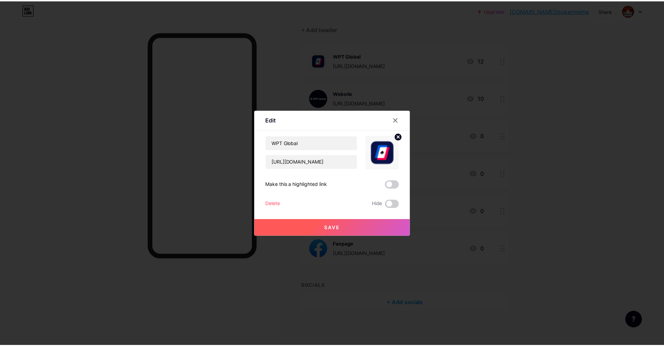
scroll to position [0, 0]
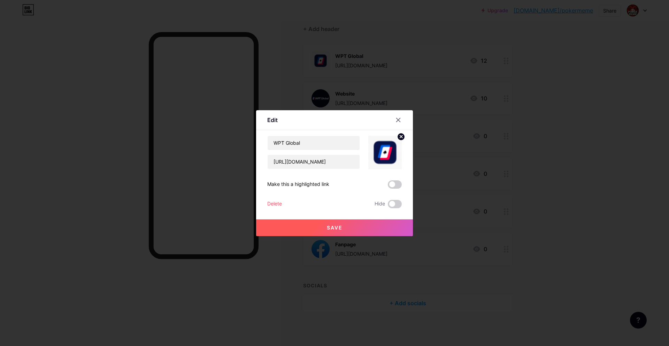
click at [327, 227] on span "Save" at bounding box center [335, 227] width 16 height 6
